Goal: Communication & Community: Answer question/provide support

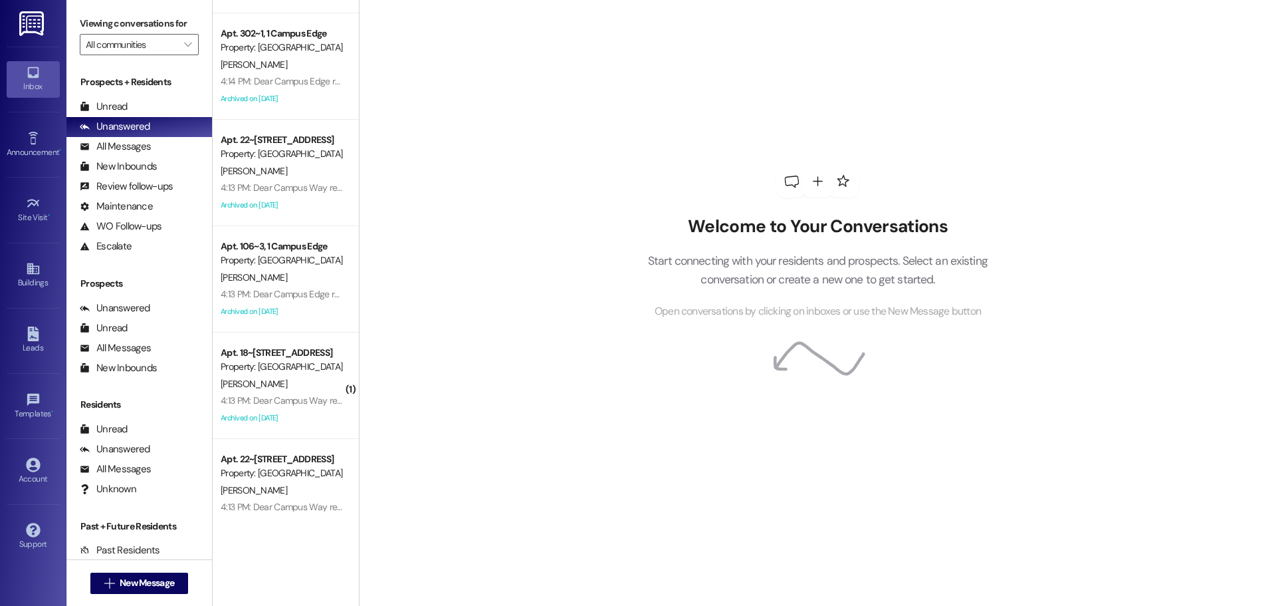
scroll to position [1595, 0]
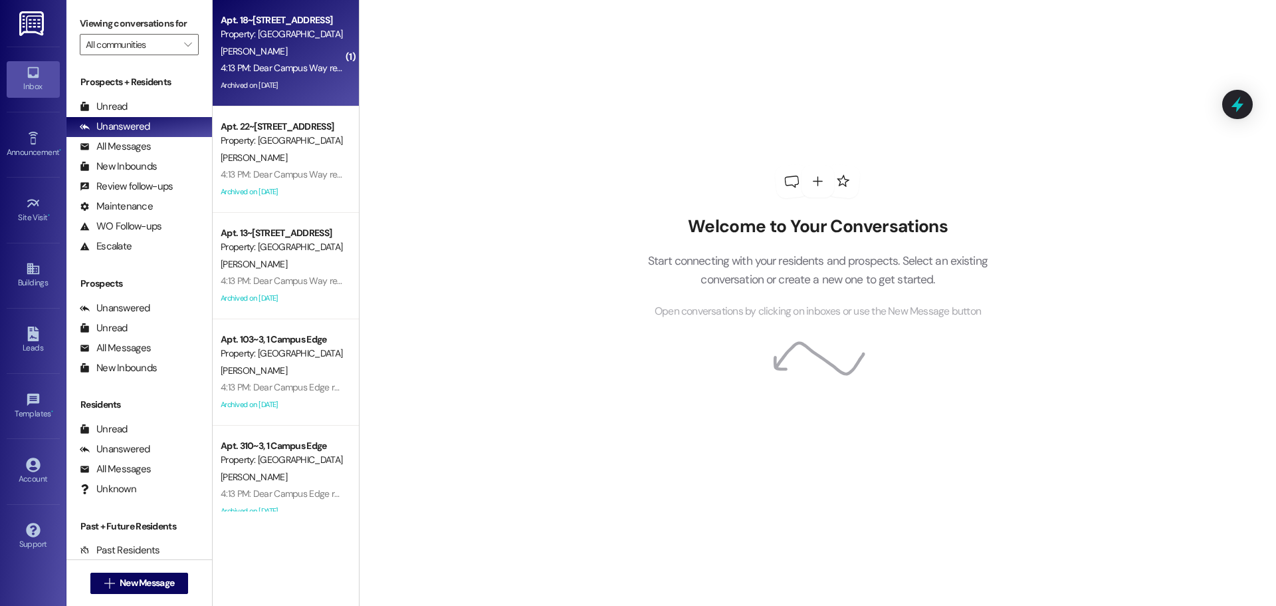
click at [286, 30] on div "Property: [GEOGRAPHIC_DATA]" at bounding box center [282, 34] width 123 height 14
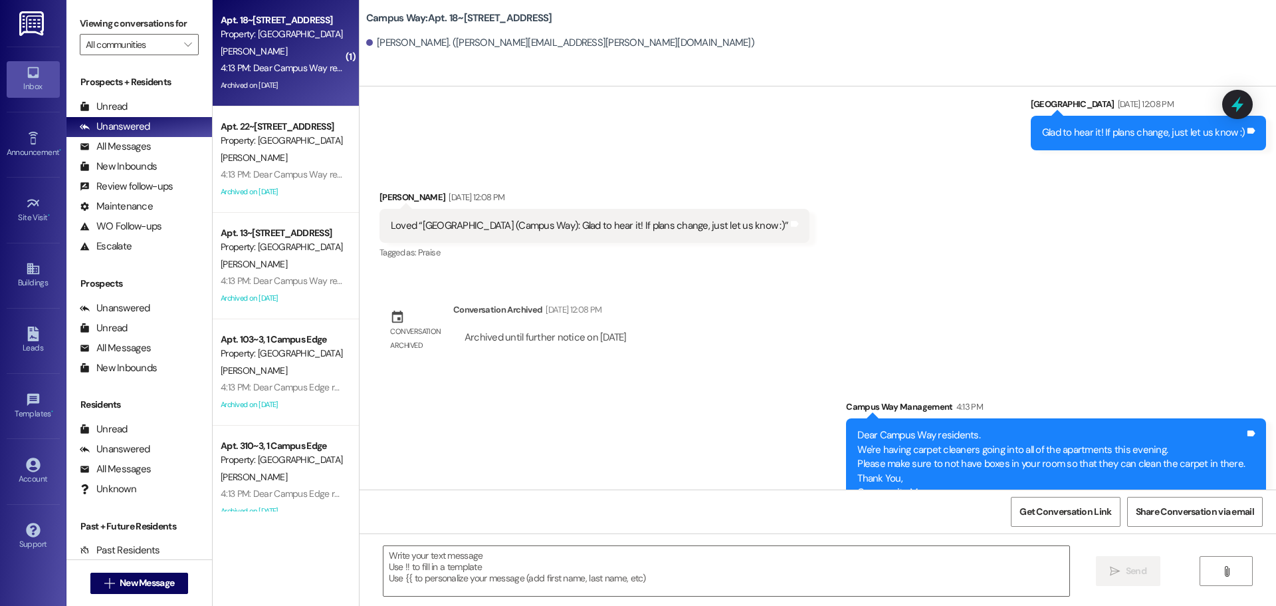
scroll to position [1899, 0]
